Goal: Task Accomplishment & Management: Complete application form

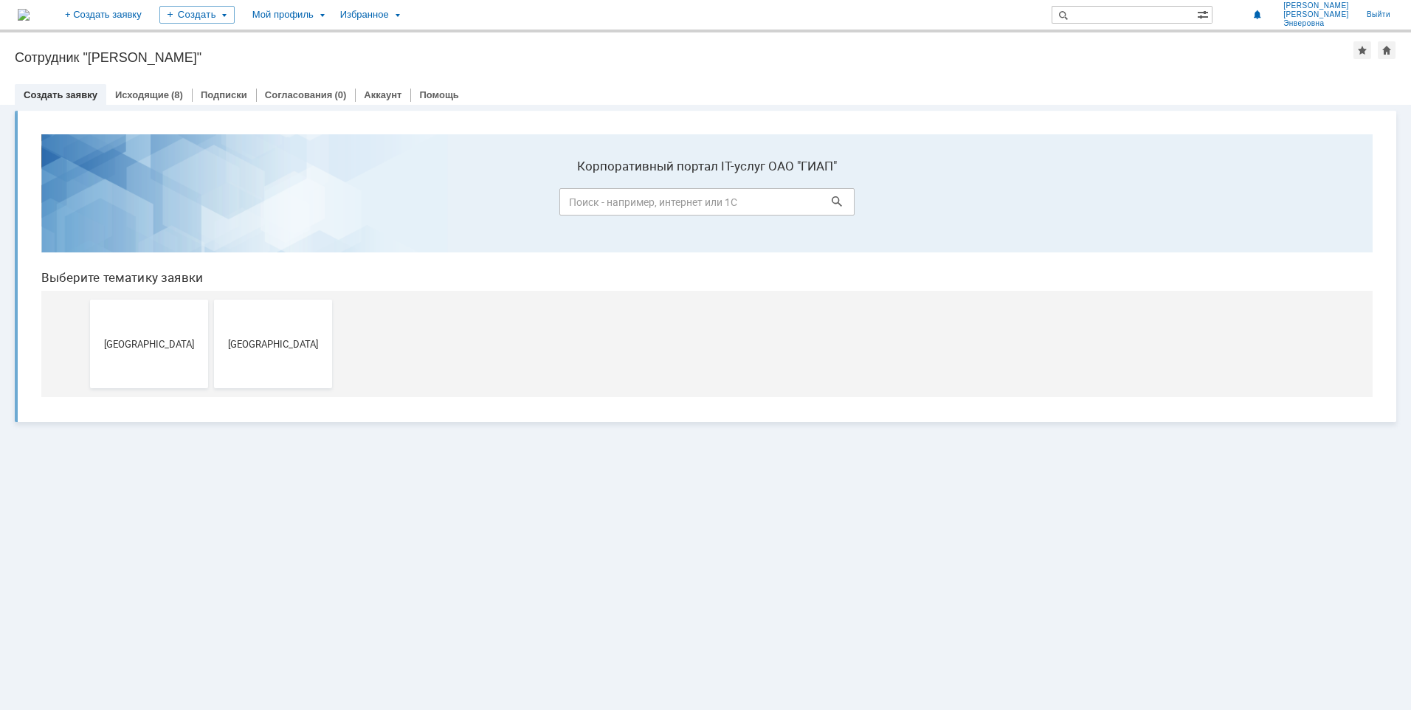
click at [49, 93] on link "Создать заявку" at bounding box center [61, 94] width 74 height 11
click at [132, 330] on button "[GEOGRAPHIC_DATA]" at bounding box center [149, 344] width 118 height 89
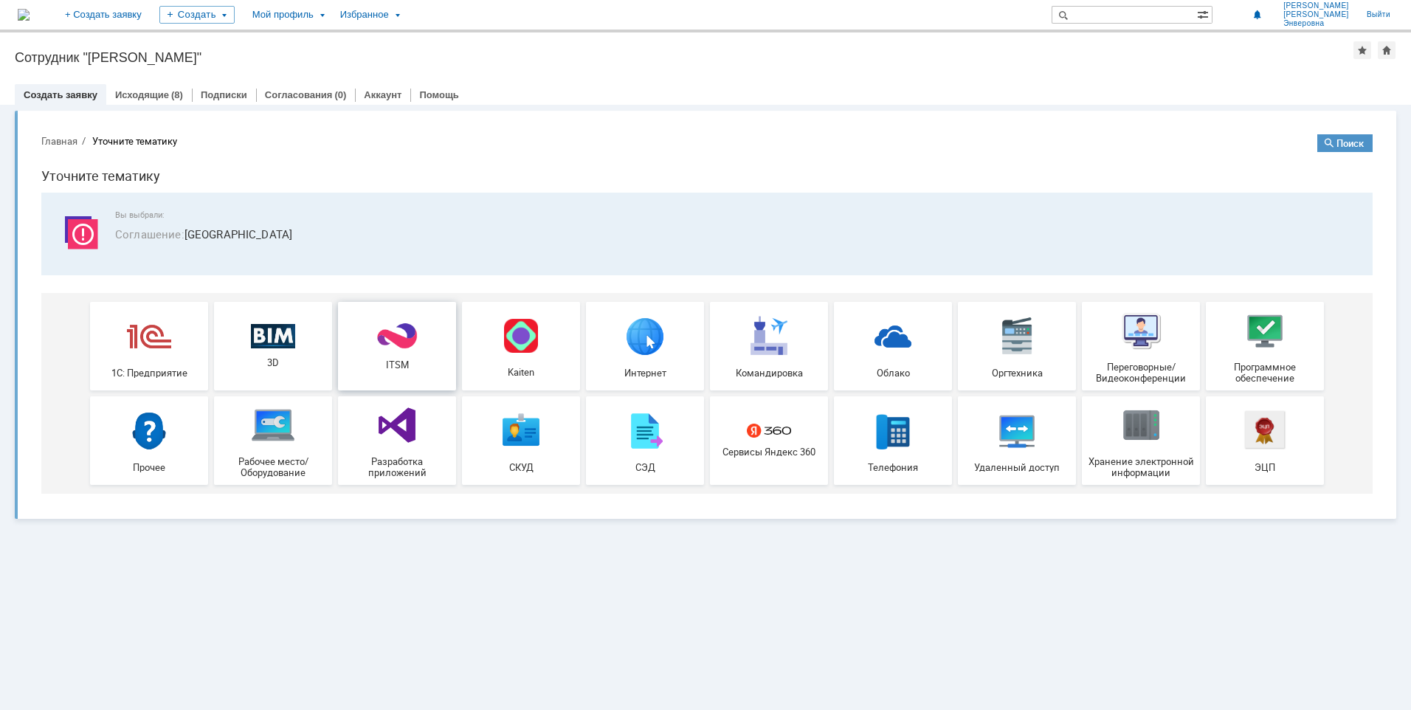
click at [394, 364] on span "ITSM" at bounding box center [396, 364] width 109 height 11
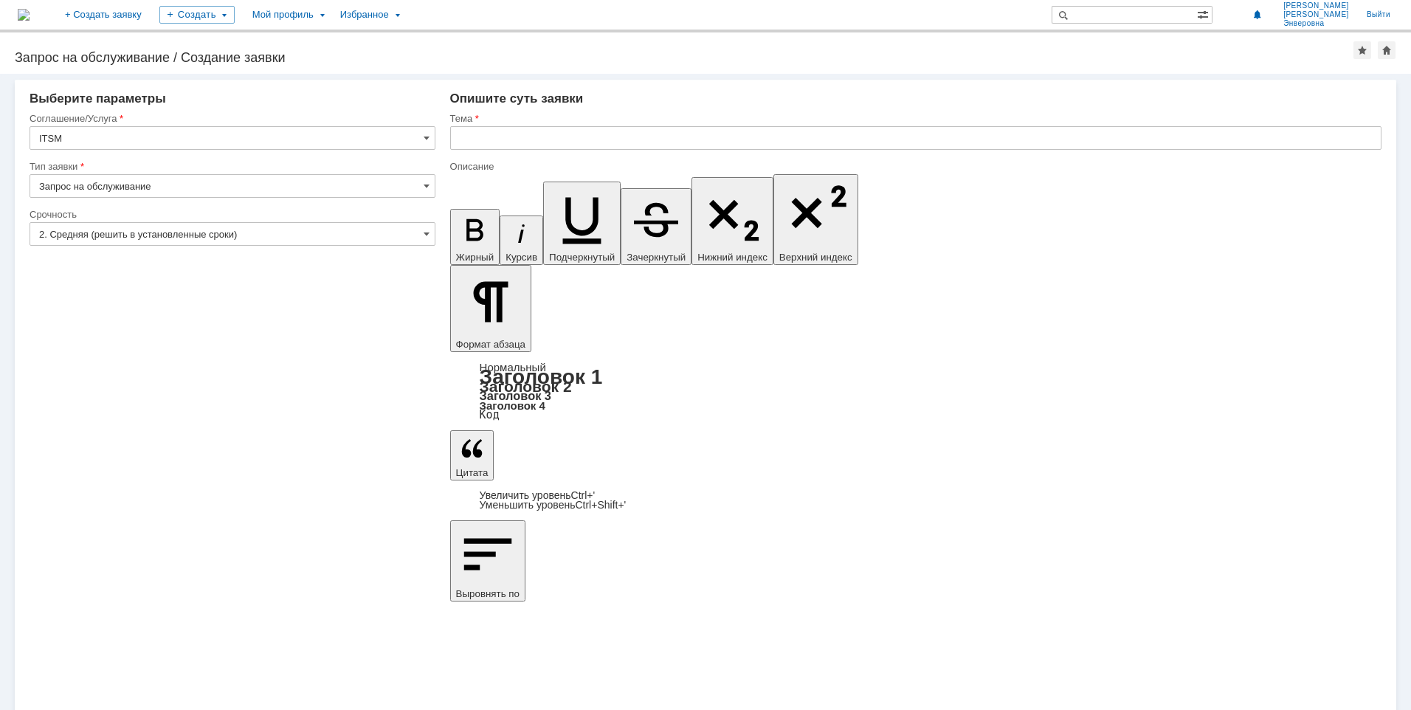
click at [421, 189] on input "Запрос на обслуживание" at bounding box center [233, 186] width 406 height 24
click at [422, 188] on input "Запрос на обслуживание" at bounding box center [233, 186] width 406 height 24
click at [421, 182] on input "Запрос на обслуживание" at bounding box center [233, 186] width 406 height 24
click at [224, 216] on span "[не указано]" at bounding box center [232, 213] width 387 height 12
type input "[не указано]"
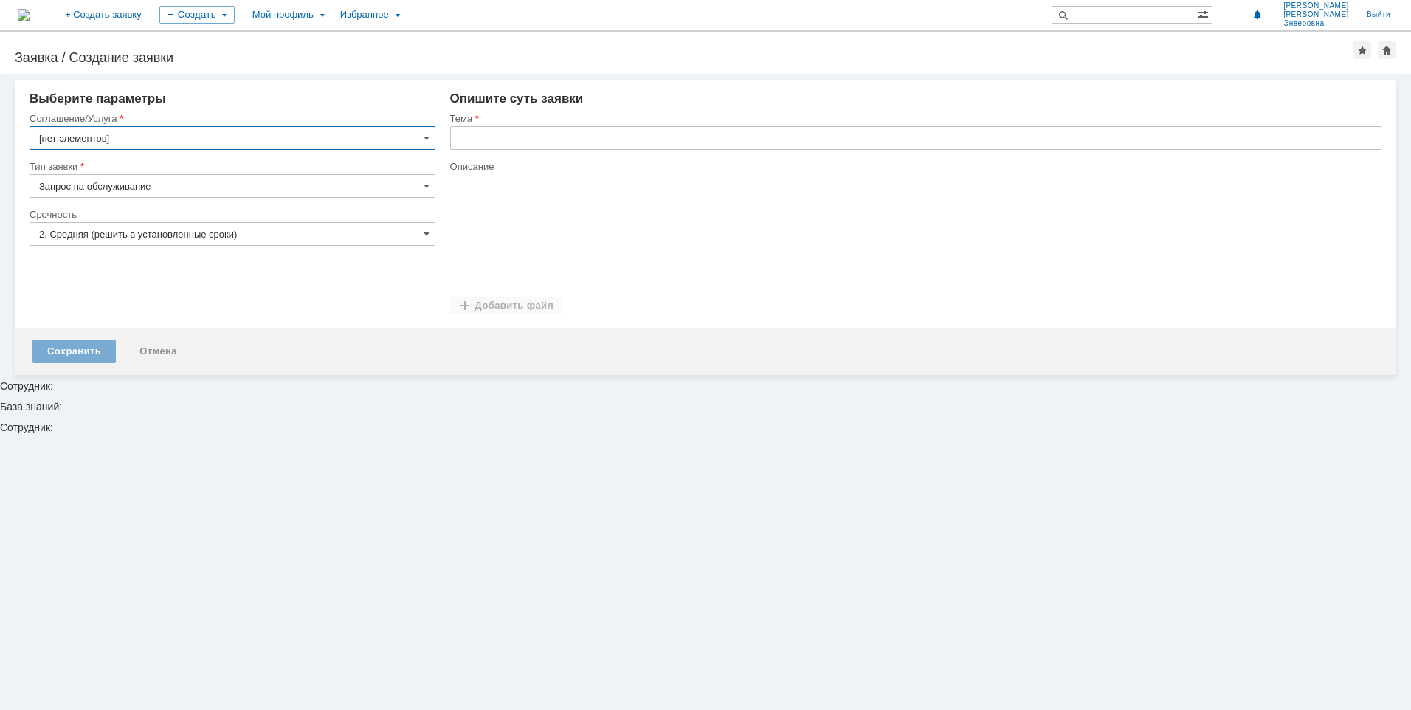
type input "ITSM"
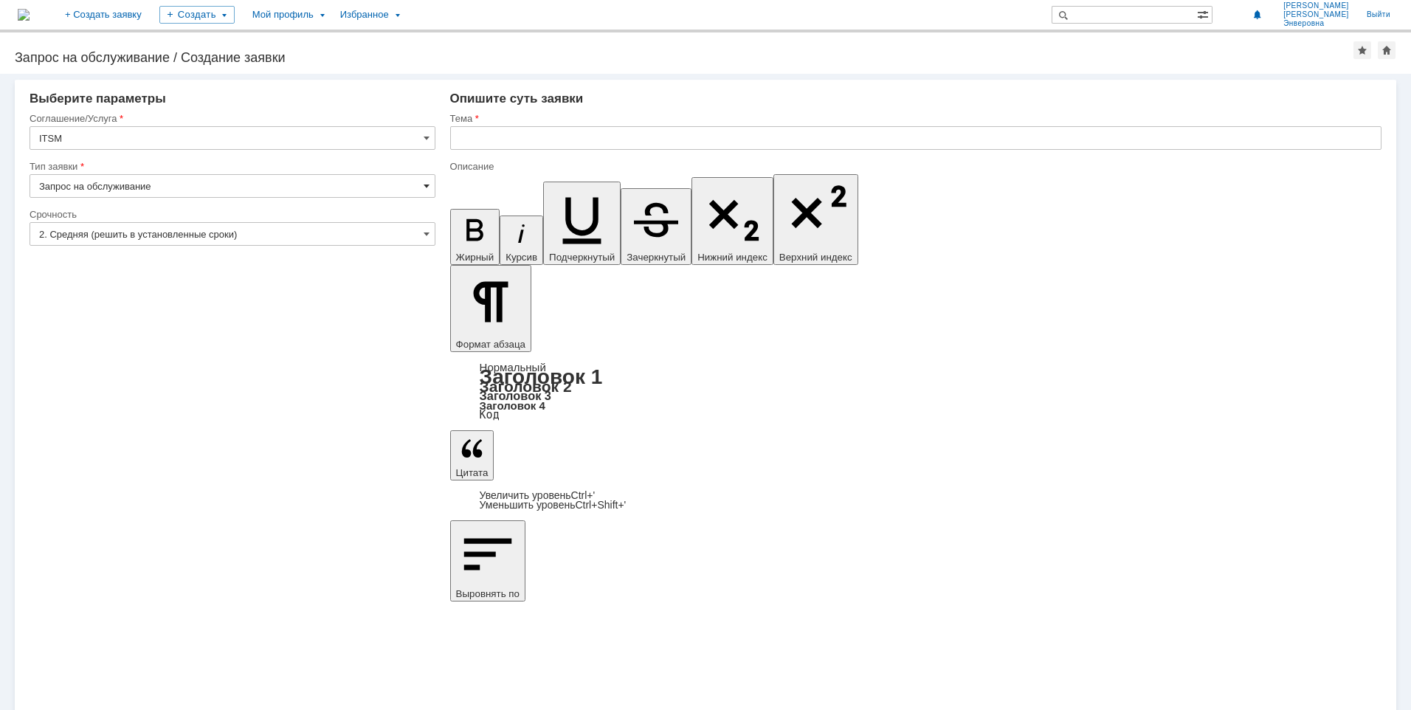
click at [424, 185] on span at bounding box center [427, 186] width 6 height 12
click at [111, 216] on span "[не указано]" at bounding box center [232, 213] width 387 height 12
type input "[не указано]"
click at [558, 133] on input "text" at bounding box center [915, 138] width 931 height 24
type input "Доступ к диску"
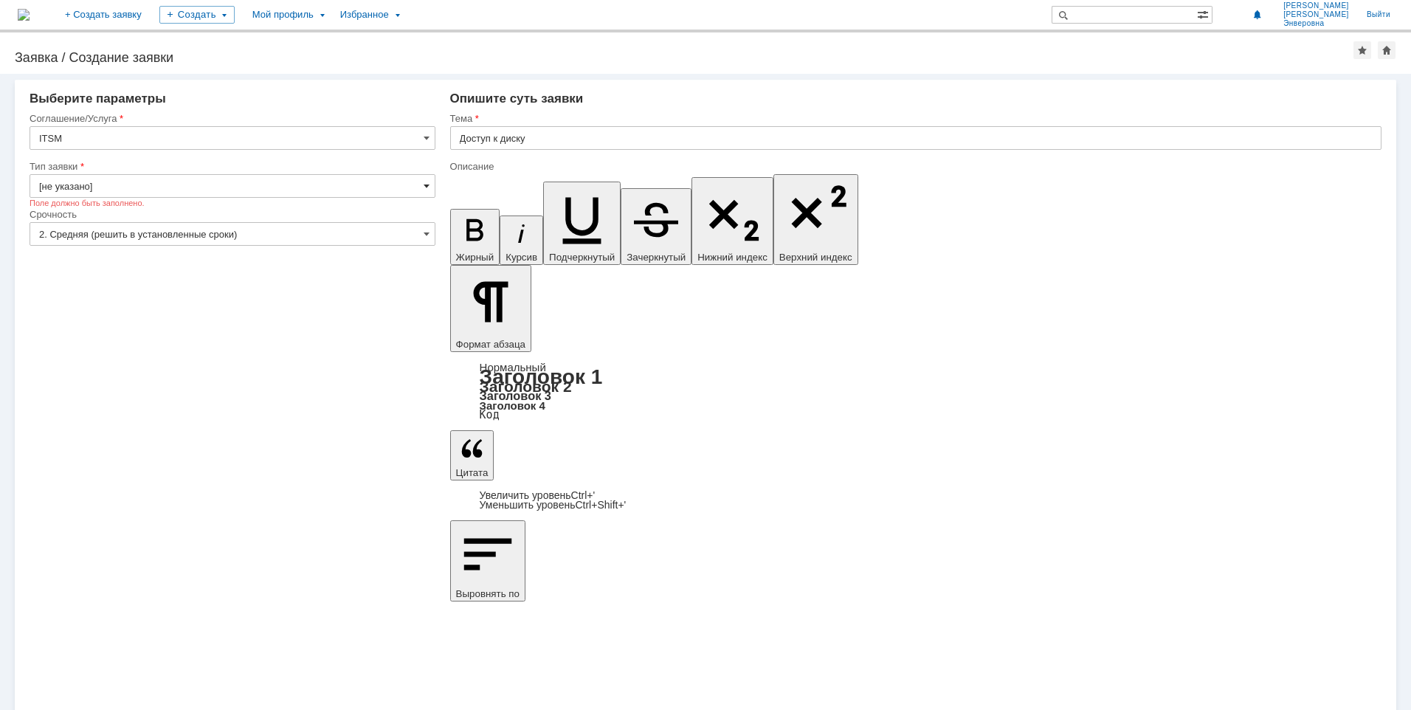
click at [427, 188] on span at bounding box center [427, 186] width 6 height 12
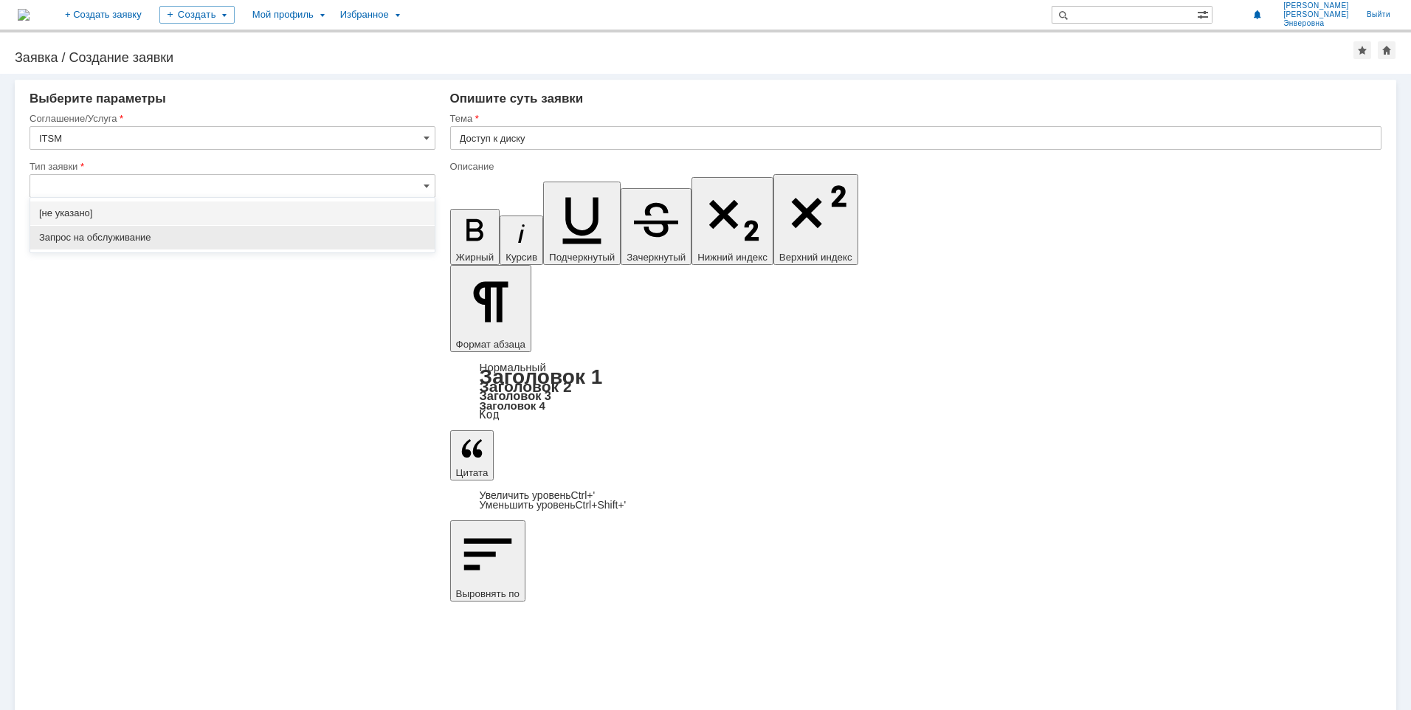
click at [114, 237] on span "Запрос на обслуживание" at bounding box center [232, 238] width 387 height 12
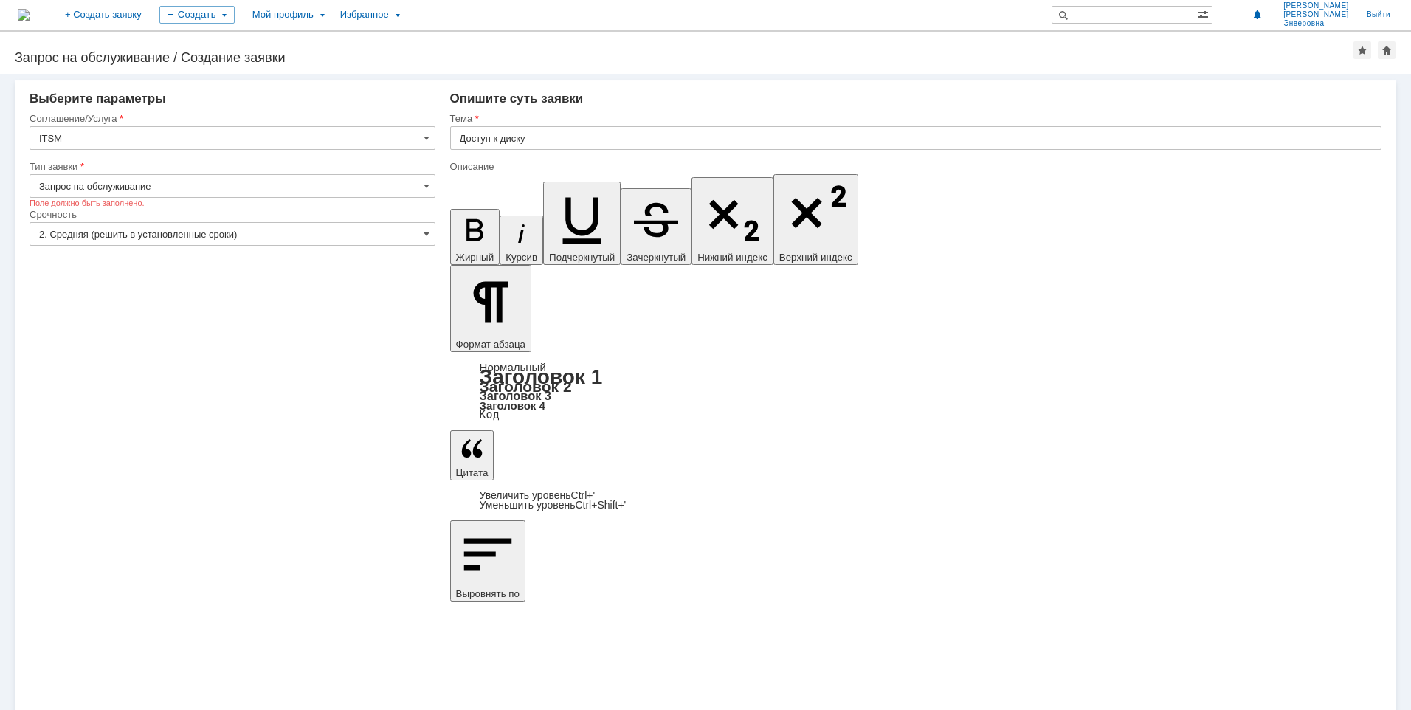
type input "Запрос на обслуживание"
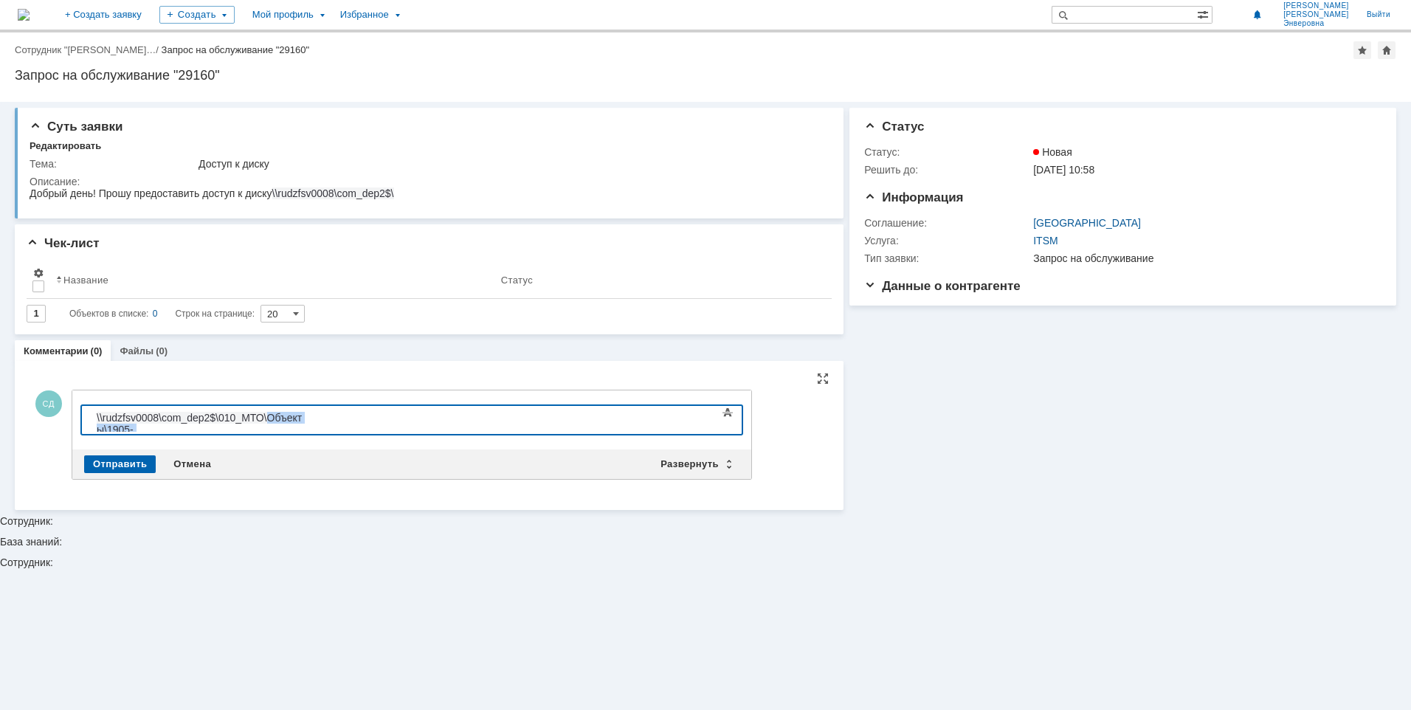
drag, startPoint x: 670, startPoint y: 424, endPoint x: 269, endPoint y: 418, distance: 400.8
click at [269, 418] on div "\\rudzfsv0008\com_dep2$\010_МТО\Объекты\1905-П-03_КурскАзот_FEED_PD\ПД\ГЧ\5000\…" at bounding box center [202, 435] width 210 height 47
click at [280, 417] on div "\\rudzfsv0008\com_dep2$\010_МТО\" at bounding box center [202, 418] width 210 height 12
click at [94, 418] on body "\\rudzfsv0008\com_dep2$\010_МТО\" at bounding box center [201, 418] width 221 height 25
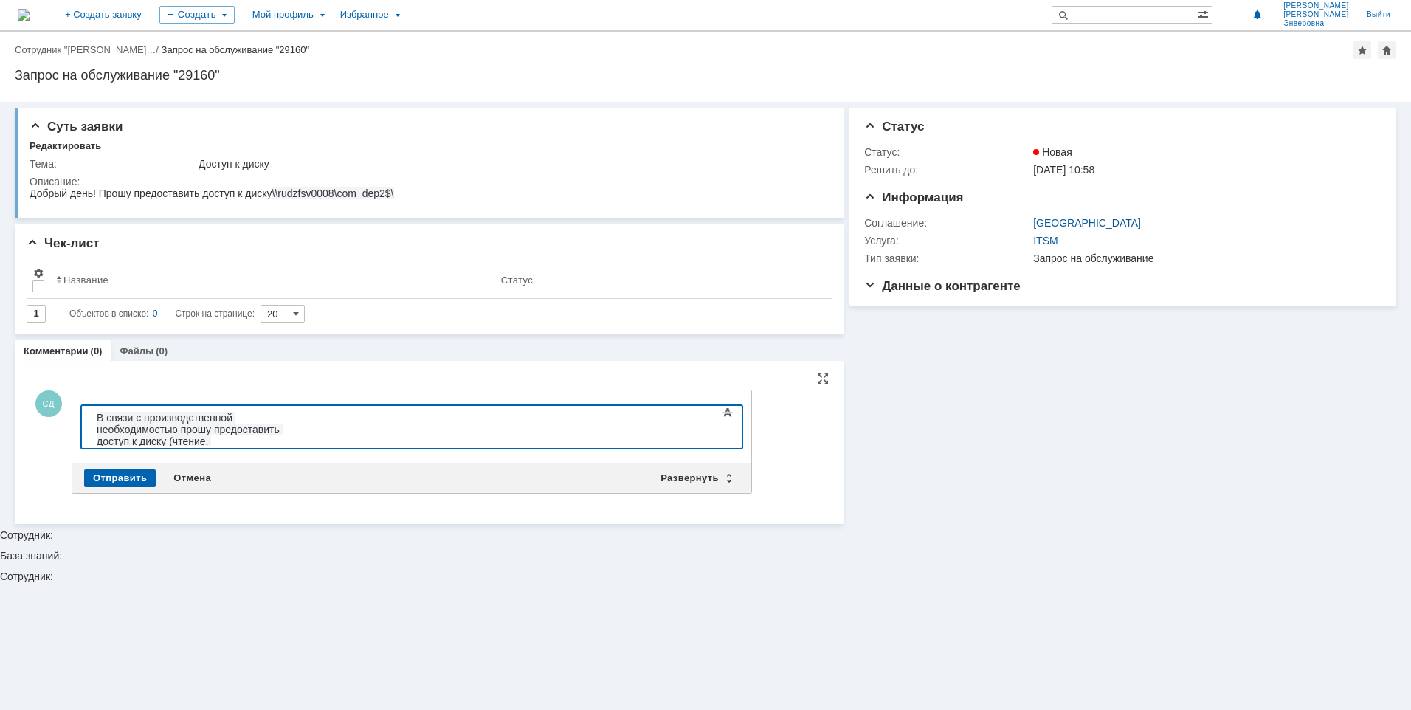
click at [303, 418] on span "В связи с производственной необходимостью прошу предоставить доступ к диску (чт…" at bounding box center [200, 435] width 206 height 47
click at [303, 421] on span "В связи с производственной необходимостью, работа по проекту 1905, прошу предос…" at bounding box center [200, 441] width 206 height 59
click at [133, 433] on span "В связи с производственной необходимостью, работа по проекту 1905, прошу предос…" at bounding box center [200, 441] width 206 height 59
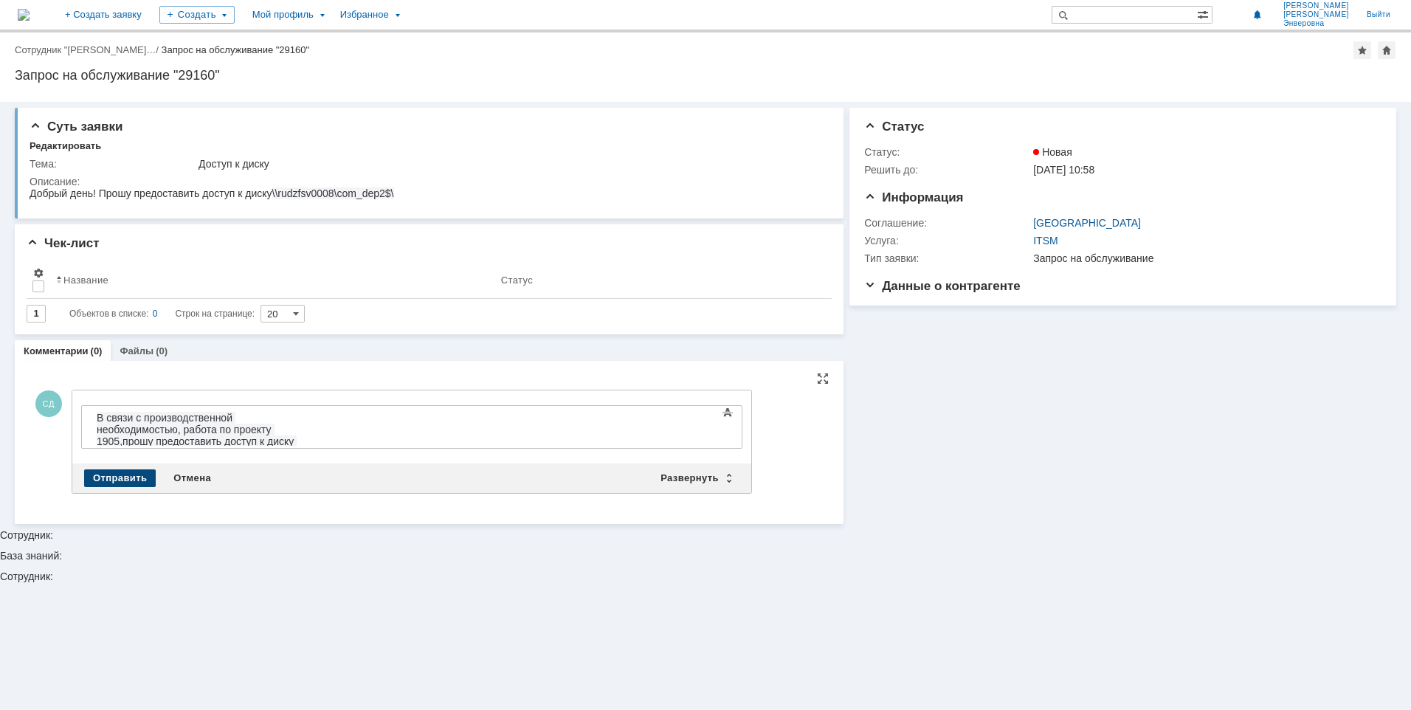
click at [108, 474] on div "Отправить" at bounding box center [120, 478] width 72 height 18
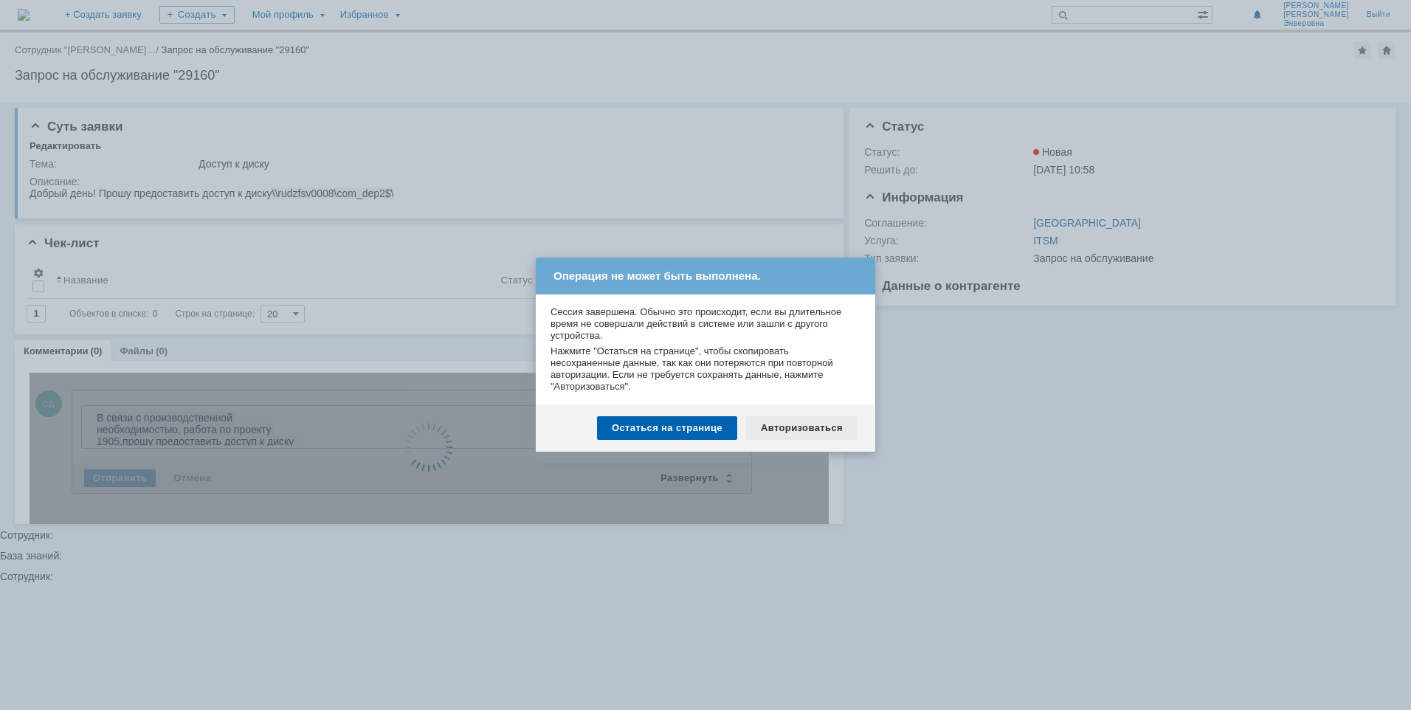
click at [776, 427] on div "Авторизоваться" at bounding box center [801, 428] width 111 height 24
